Goal: Navigation & Orientation: Find specific page/section

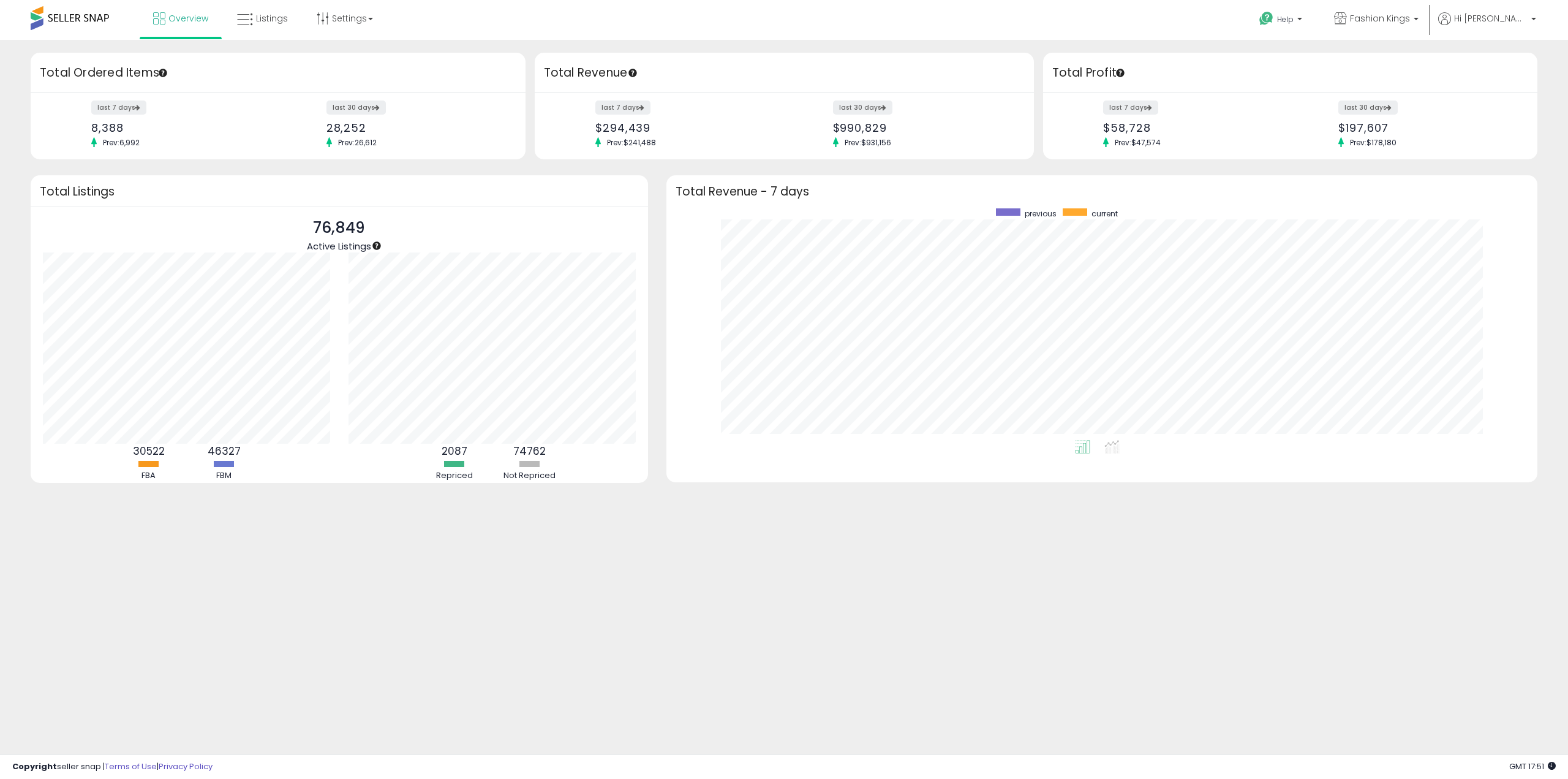
scroll to position [232, 846]
click at [184, 23] on span "Overview" at bounding box center [189, 18] width 39 height 12
click at [187, 25] on link "Overview" at bounding box center [180, 18] width 73 height 37
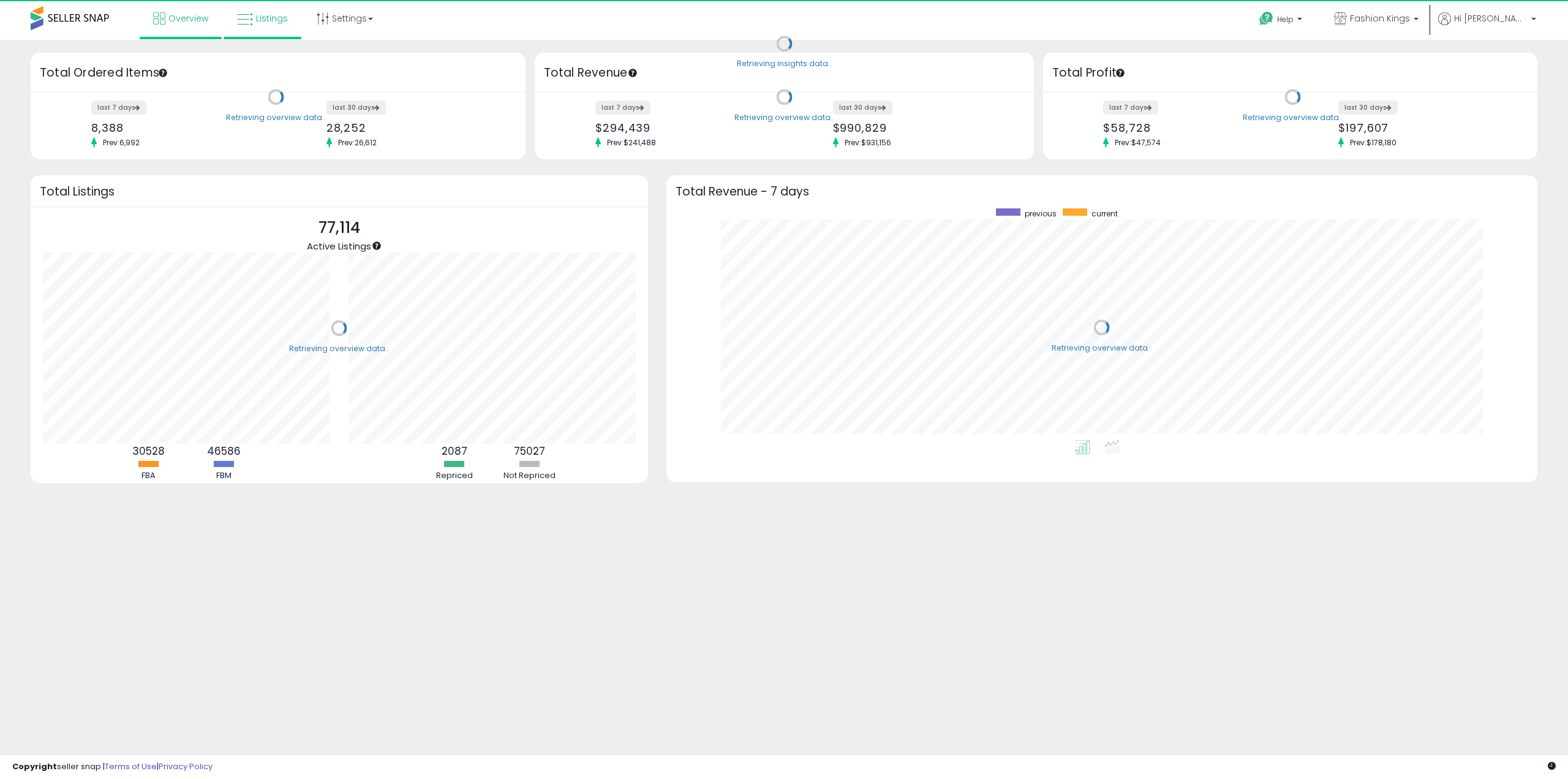
scroll to position [232, 846]
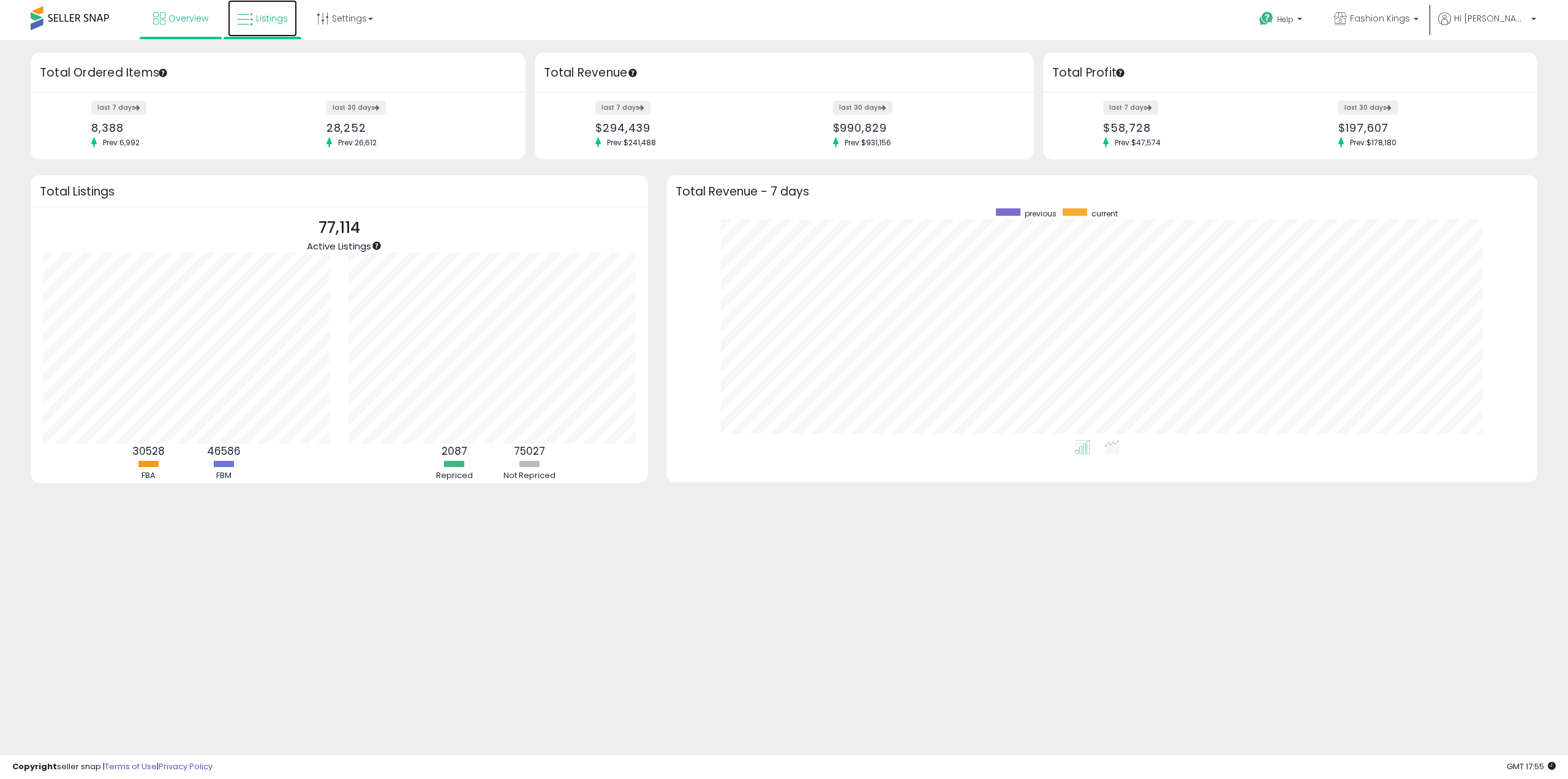
click at [279, 20] on span "Listings" at bounding box center [272, 18] width 32 height 12
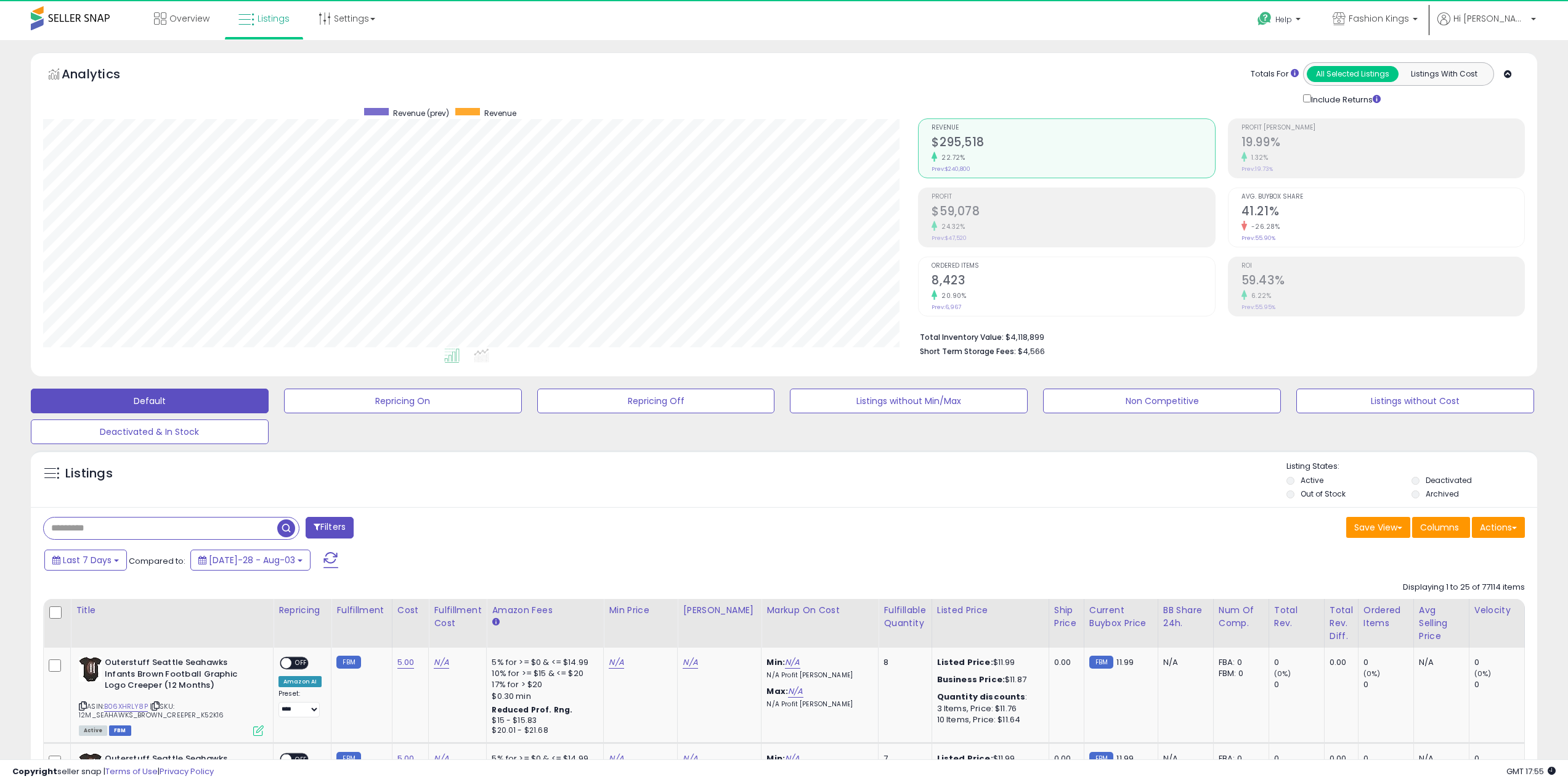
scroll to position [253, 876]
